Goal: Task Accomplishment & Management: Manage account settings

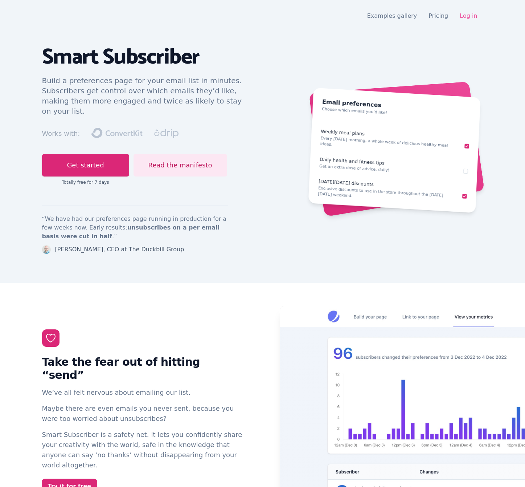
click at [473, 16] on link "Log in" at bounding box center [468, 15] width 17 height 7
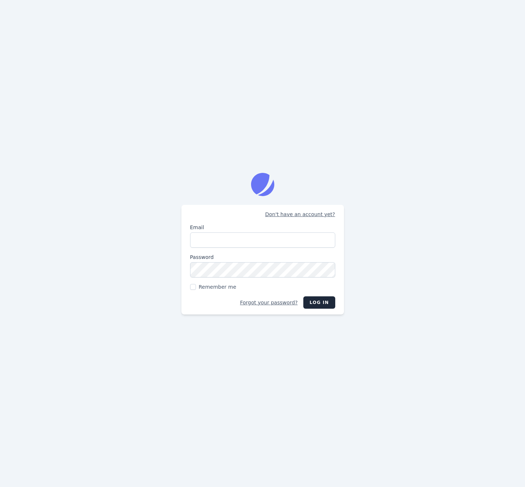
click at [408, 223] on div "Don't have an account yet? Email Password Remember me Forgot your password? Log…" at bounding box center [262, 243] width 525 height 487
click at [248, 241] on input "Email" at bounding box center [262, 239] width 145 height 15
click at [285, 238] on input "Email" at bounding box center [262, 239] width 145 height 15
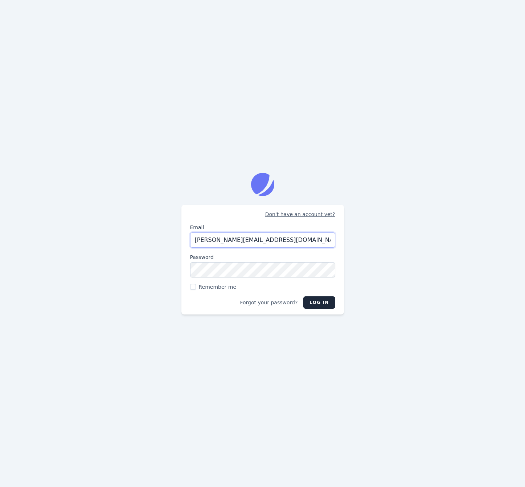
type input "[PERSON_NAME][EMAIL_ADDRESS][DOMAIN_NAME]"
click at [410, 309] on div "Don't have an account yet? Email jason@nurturekit.co Password Remember me Forgo…" at bounding box center [262, 243] width 525 height 487
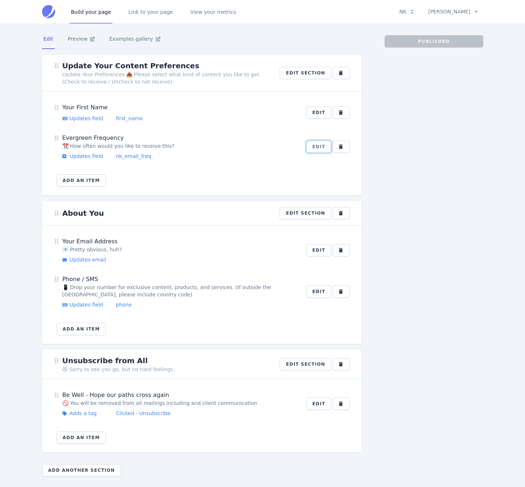
click at [319, 147] on button "Edit" at bounding box center [318, 146] width 25 height 12
select select "dropdown"
select select "nk_email_freq"
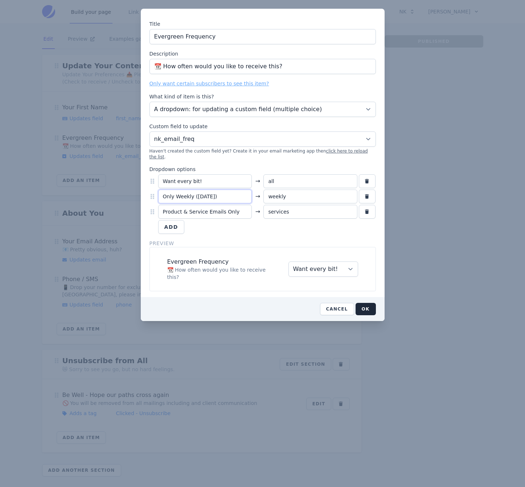
click at [217, 189] on input "Only Weekly (On Saturday)" at bounding box center [205, 196] width 94 height 14
paste input "☕"
type input "Only Weekly (☕ [DATE] mornings)"
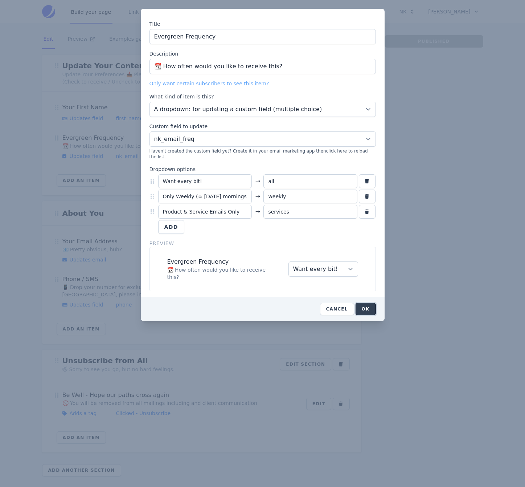
click at [372, 303] on button "OK" at bounding box center [366, 309] width 20 height 12
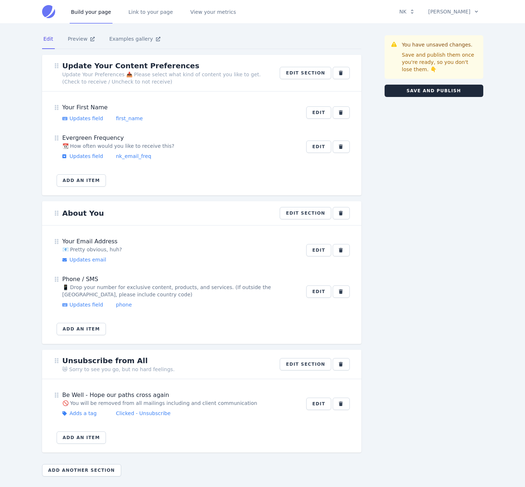
click at [372, 293] on div "​ Update Your Content Preferences Update Your Preferences 📥 Please select what …" at bounding box center [207, 268] width 331 height 427
click at [441, 86] on button "Save and publish" at bounding box center [434, 91] width 99 height 12
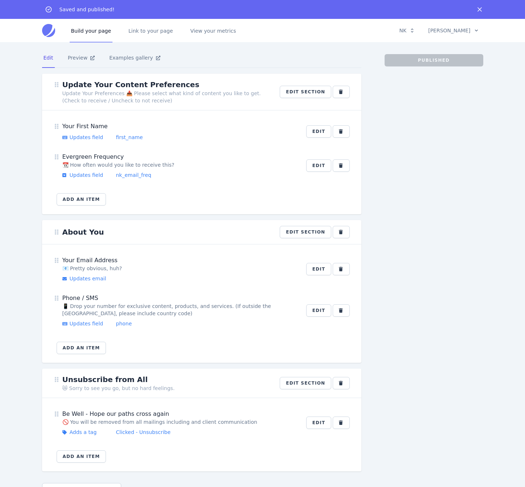
click at [428, 175] on div "Published" at bounding box center [434, 277] width 99 height 447
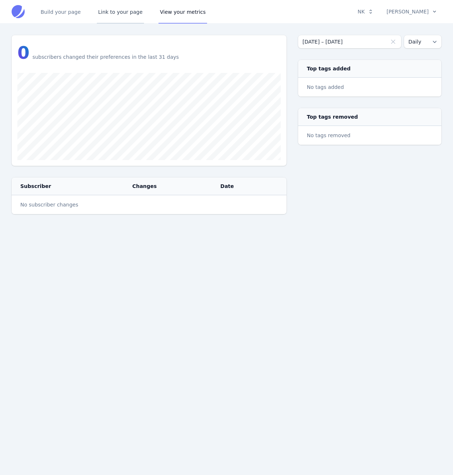
click at [123, 13] on link "Link to your page" at bounding box center [121, 12] width 48 height 24
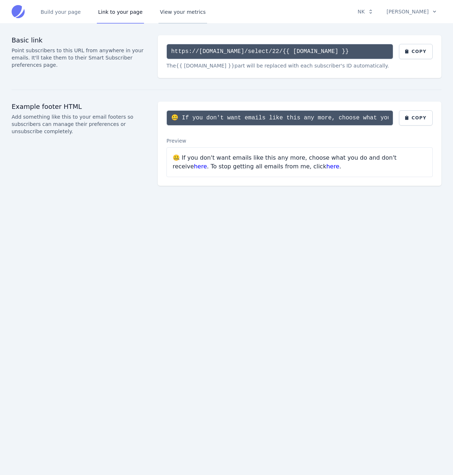
click at [177, 13] on link "View your metrics" at bounding box center [183, 12] width 49 height 24
click at [73, 14] on link "Build your page" at bounding box center [60, 12] width 43 height 24
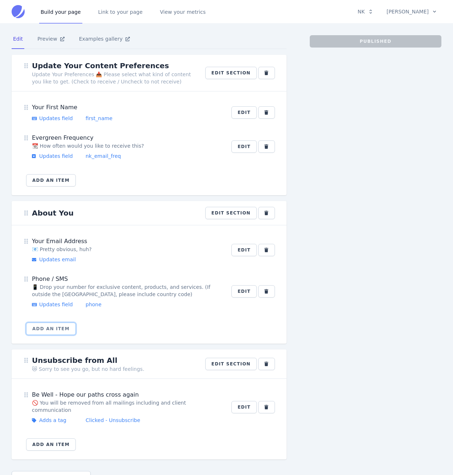
click at [44, 332] on button "Add an item" at bounding box center [51, 329] width 50 height 12
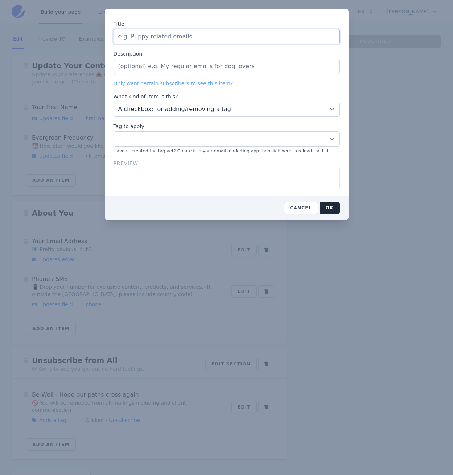
click at [189, 36] on input "Title" at bounding box center [227, 36] width 226 height 15
paste input "How can I help you with your email right now?"
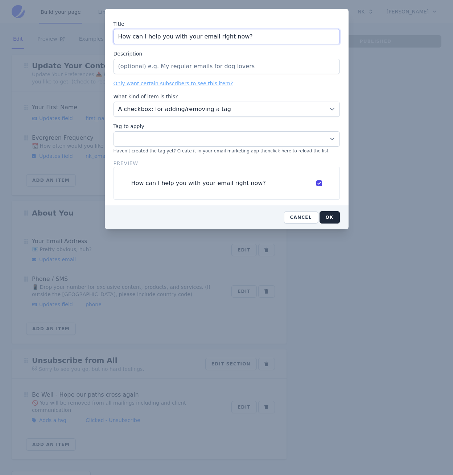
type input "How can I help you with your email right now?"
click at [260, 68] on input "Description" at bounding box center [227, 66] width 226 height 15
click at [175, 112] on select "A checkbox: for adding/removing a tag A dropdown: for updating a custom field (…" at bounding box center [227, 109] width 226 height 15
select select "dropdown"
click at [114, 102] on select "A checkbox: for adding/removing a tag A dropdown: for updating a custom field (…" at bounding box center [227, 109] width 226 height 15
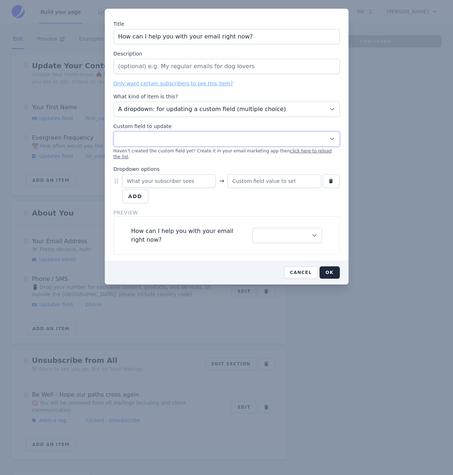
click at [180, 139] on select "first_name --- Bookaday_recap Last_Name RH_CODE RH_COUPON RH_GLOBREF RH_ISREF R…" at bounding box center [227, 138] width 226 height 15
select select "nk_list_goal"
click at [114, 131] on select "first_name --- Bookaday_recap Last_Name RH_CODE RH_COUPON RH_GLOBREF RH_ISREF R…" at bounding box center [227, 138] width 226 height 15
click at [186, 174] on input "text" at bounding box center [169, 181] width 94 height 14
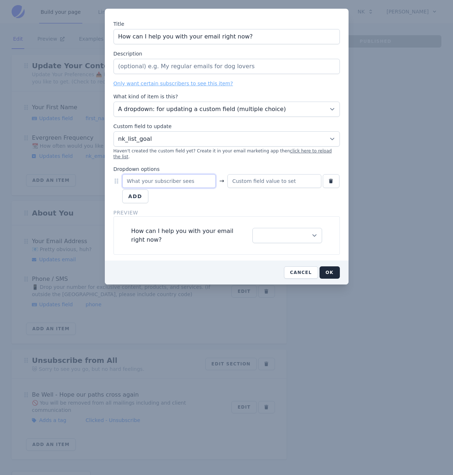
paste input "Grow my list"
type input "Grow my list"
click at [269, 175] on input "text" at bounding box center [275, 181] width 94 height 14
paste input "grow"
type input "grow"
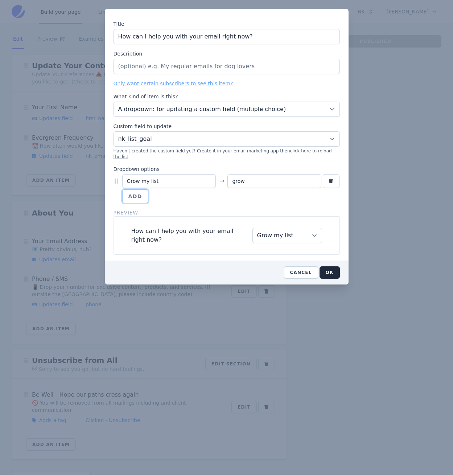
click at [144, 189] on button "Add" at bounding box center [135, 196] width 26 height 14
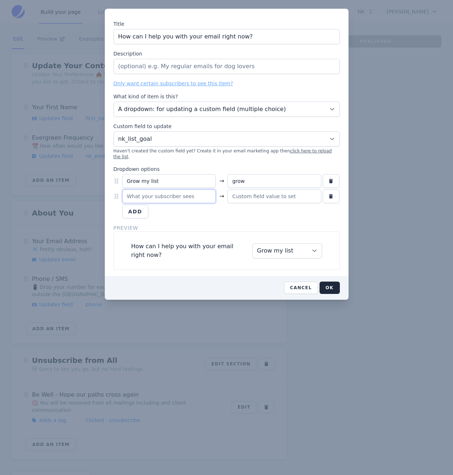
click at [160, 193] on input "text" at bounding box center [169, 196] width 94 height 14
paste input "Prepare for an upcoming launch"
type input "Prepare for an upcoming launch"
click at [268, 189] on input "text" at bounding box center [275, 196] width 94 height 14
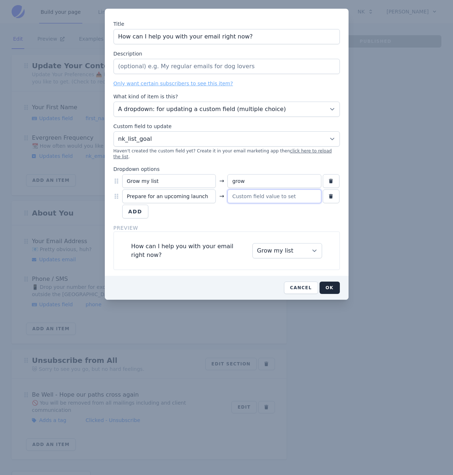
paste input "launch"
type input "launch"
click at [139, 206] on button "Add" at bounding box center [135, 212] width 26 height 14
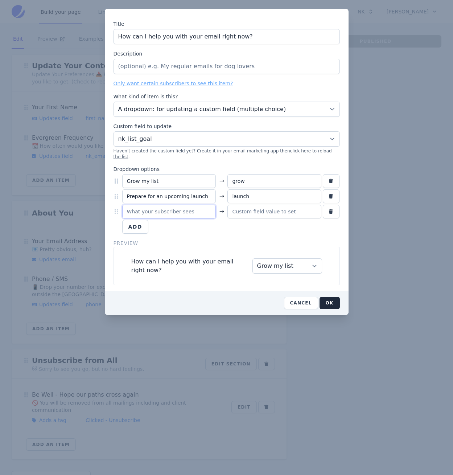
click at [173, 207] on input "text" at bounding box center [169, 212] width 94 height 14
paste input "Increase sales"
type input "Increase sales"
click at [288, 209] on input "text" at bounding box center [275, 212] width 94 height 14
paste input "sales"
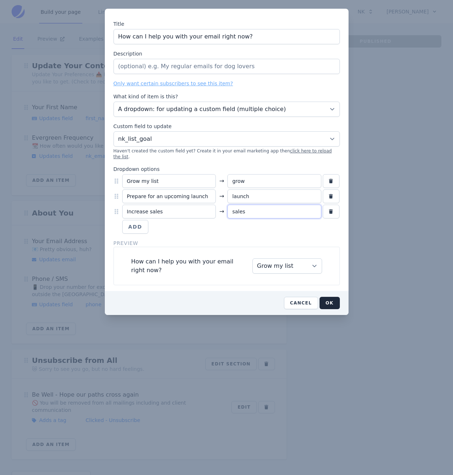
type input "sales"
click at [136, 220] on button "Add" at bounding box center [135, 227] width 26 height 14
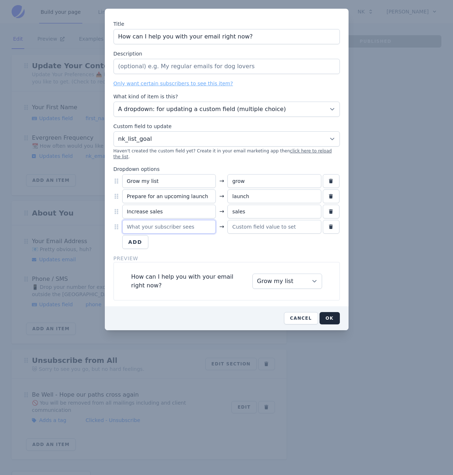
click at [166, 221] on input "text" at bounding box center [169, 227] width 94 height 14
paste input "Migrate to a new platform"
type input "Migrate to a new platform"
click at [240, 224] on input "text" at bounding box center [275, 227] width 94 height 14
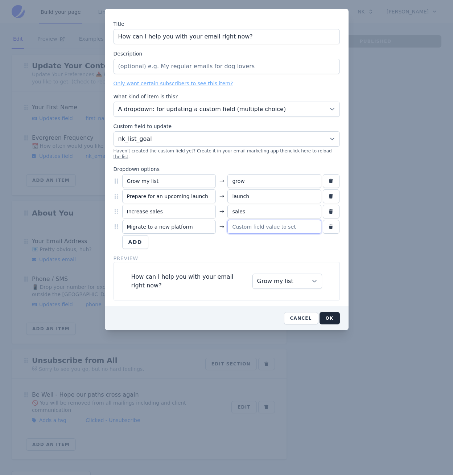
paste input "migrate"
type input "migrate"
click at [137, 236] on button "Add" at bounding box center [135, 242] width 26 height 14
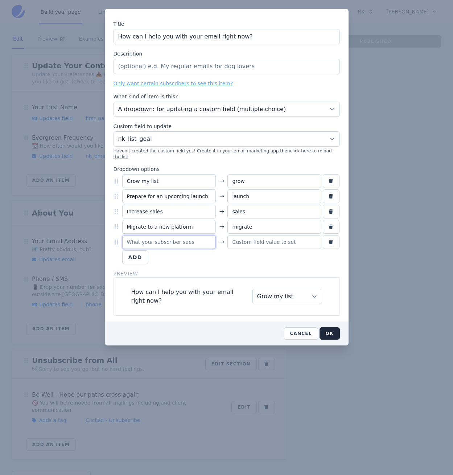
click at [171, 235] on input "text" at bounding box center [169, 242] width 94 height 14
paste input "Write more emails"
type input "Write more emails"
click at [255, 238] on input "text" at bounding box center [275, 242] width 94 height 14
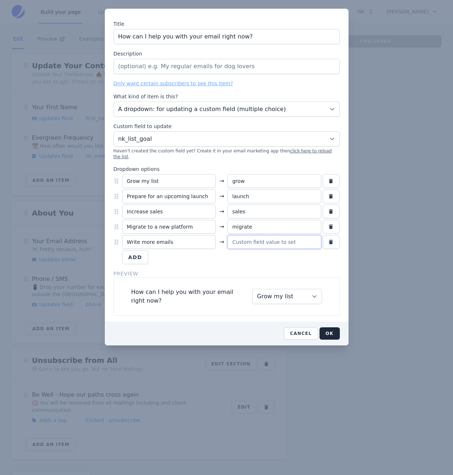
paste input "write"
type input "write"
click at [140, 252] on button "Add" at bounding box center [135, 257] width 26 height 14
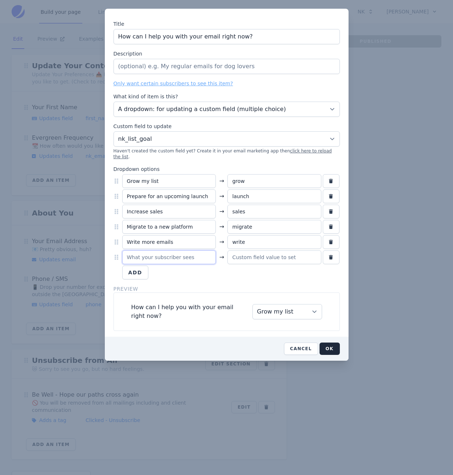
click at [159, 253] on input "text" at bounding box center [169, 257] width 94 height 14
paste input "Segment my subscribers"
type input "Segment my subscribers"
click at [250, 250] on input "text" at bounding box center [275, 257] width 94 height 14
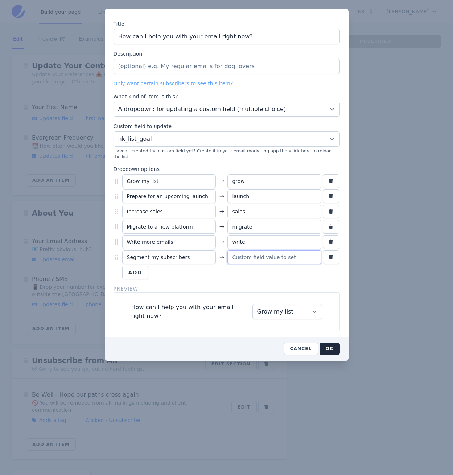
paste input "segment"
type input "segment"
click at [135, 268] on button "Add" at bounding box center [135, 273] width 26 height 14
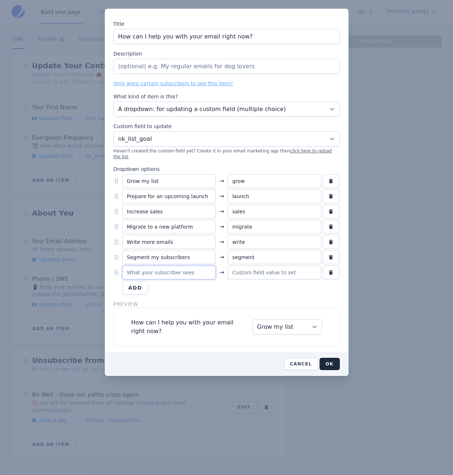
click at [149, 266] on input "text" at bounding box center [169, 273] width 94 height 14
paste input "Prune my list (Remove cold subscribers)"
type input "Prune my list (Remove cold subscribers)"
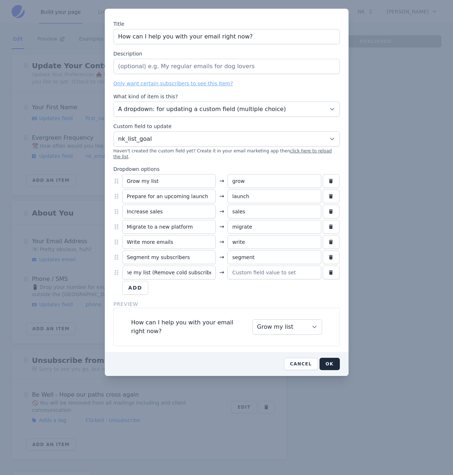
scroll to position [0, 0]
click at [278, 269] on input "text" at bounding box center [275, 273] width 94 height 14
paste input "prune"
type input "prune"
click at [139, 287] on button "Add" at bounding box center [135, 288] width 26 height 14
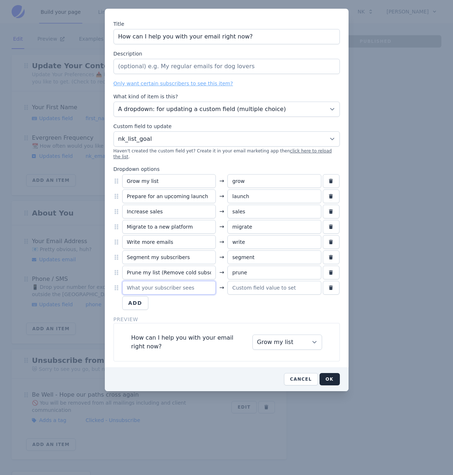
click at [165, 285] on input "text" at bounding box center [169, 288] width 94 height 14
type input "--- Select One ----"
click at [277, 304] on form "Title How can I help you with your email right now? Description Only want certa…" at bounding box center [227, 190] width 226 height 341
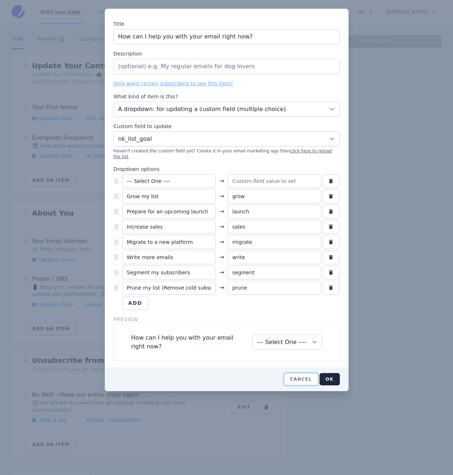
click at [310, 373] on button "Cancel" at bounding box center [301, 379] width 34 height 12
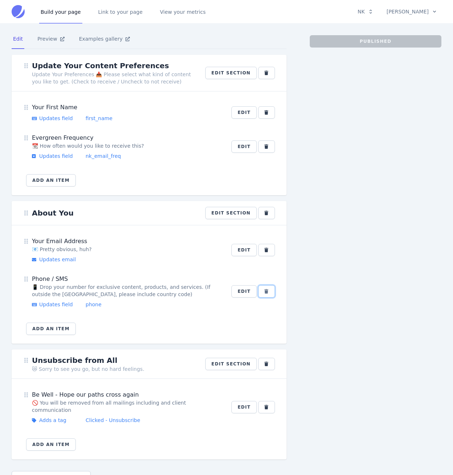
click at [265, 291] on icon "button" at bounding box center [267, 291] width 4 height 4
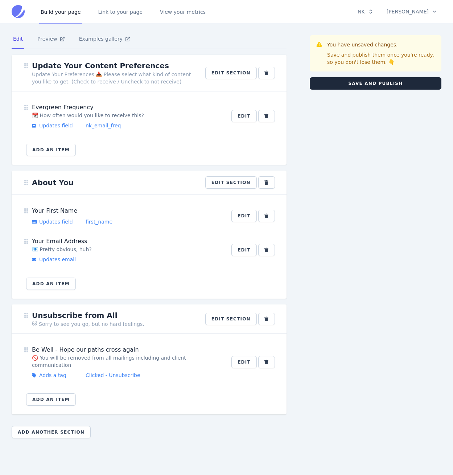
click at [335, 271] on div "You have unsaved changes. Save and publish them once you're ready, so you don't…" at bounding box center [376, 239] width 132 height 409
click at [396, 82] on button "Save and publish" at bounding box center [376, 83] width 132 height 12
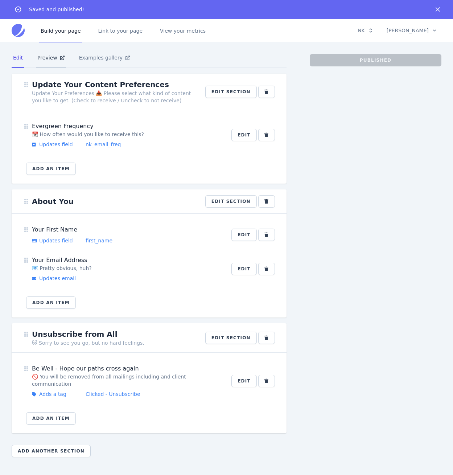
click at [41, 58] on link "Preview" at bounding box center [51, 58] width 30 height 20
click at [410, 300] on div "Published" at bounding box center [376, 258] width 132 height 409
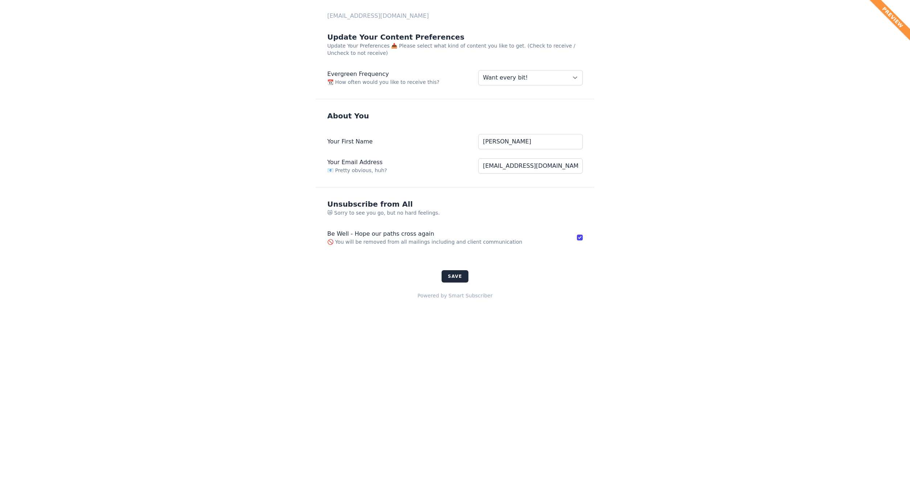
click at [278, 327] on div "Preview [EMAIL_ADDRESS][DOMAIN_NAME] Update Your Content Preferences Update You…" at bounding box center [455, 243] width 910 height 487
